Goal: Unclear: Browse casually

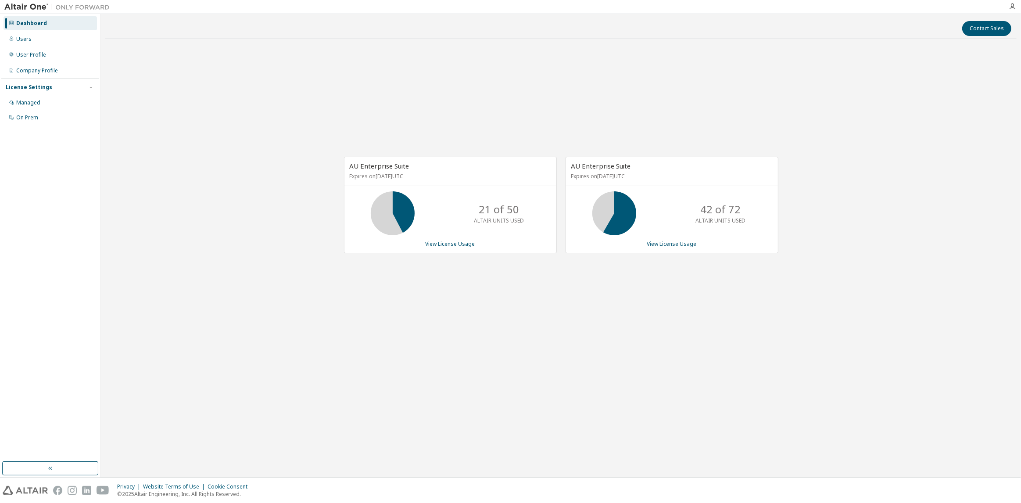
click at [438, 327] on div "AU Enterprise Suite Expires on [DATE] UTC 21 of 50 ALTAIR UNITS USED View Licen…" at bounding box center [561, 209] width 912 height 327
click at [360, 304] on div "AU Enterprise Suite Expires on [DATE] UTC 21 of 50 ALTAIR UNITS USED View Licen…" at bounding box center [561, 209] width 912 height 327
